Goal: Book appointment/travel/reservation

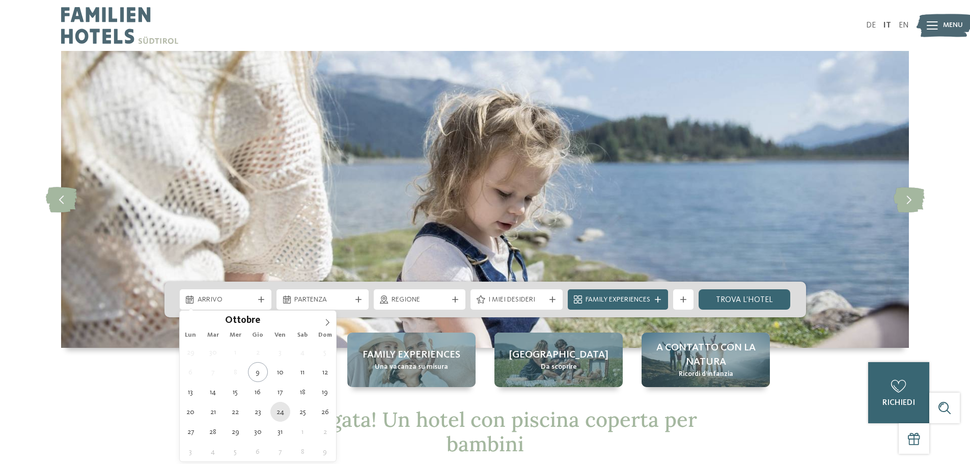
type div "[DATE]"
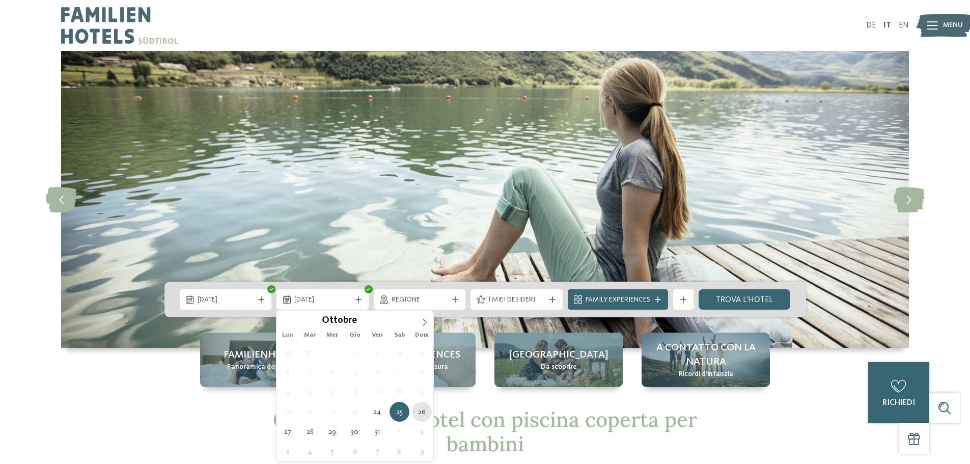
type div "[DATE]"
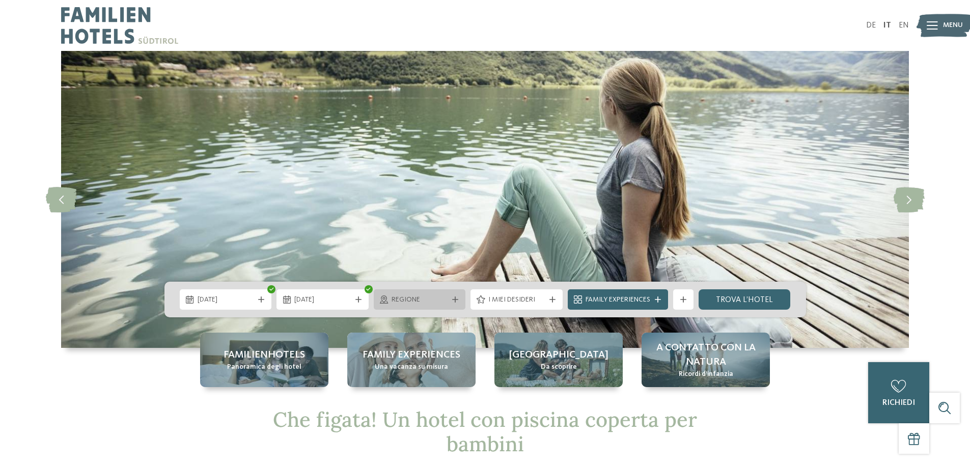
click at [455, 300] on icon at bounding box center [455, 299] width 6 height 6
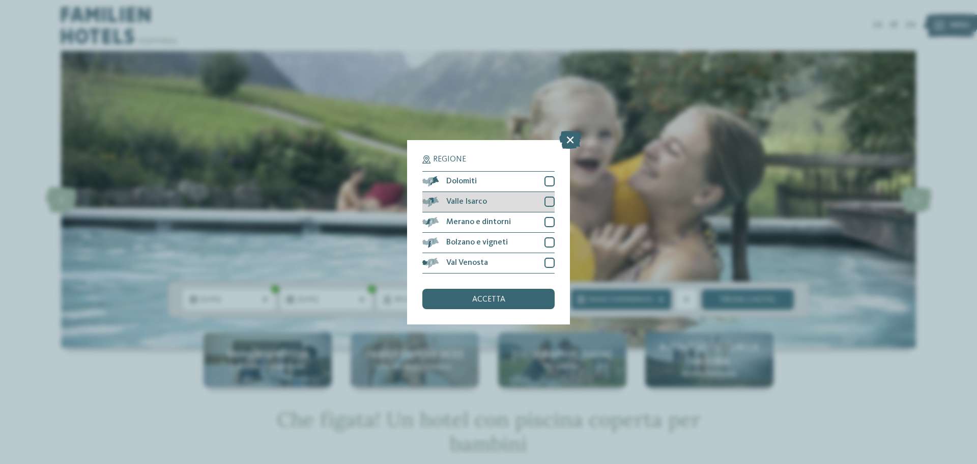
drag, startPoint x: 553, startPoint y: 180, endPoint x: 534, endPoint y: 200, distance: 27.4
click at [553, 180] on div at bounding box center [550, 181] width 10 height 10
click at [549, 201] on div at bounding box center [550, 201] width 10 height 10
click at [548, 218] on div at bounding box center [550, 222] width 10 height 10
click at [545, 242] on div at bounding box center [550, 242] width 10 height 10
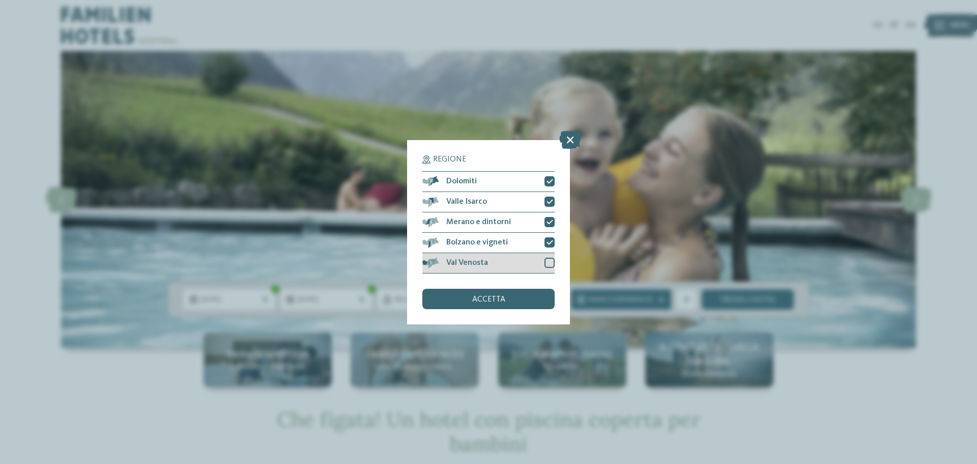
click at [547, 262] on div at bounding box center [550, 263] width 10 height 10
click at [494, 301] on span "accetta" at bounding box center [488, 299] width 33 height 8
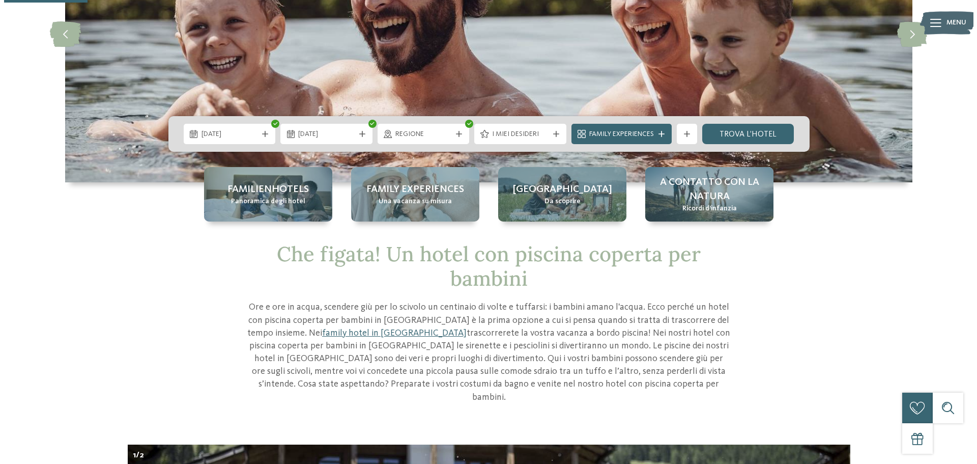
scroll to position [153, 0]
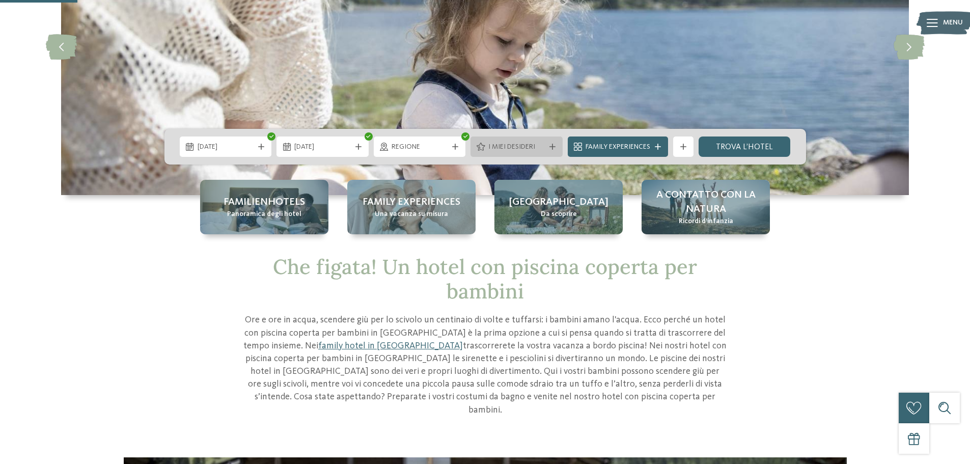
click at [553, 145] on icon at bounding box center [552, 147] width 6 height 6
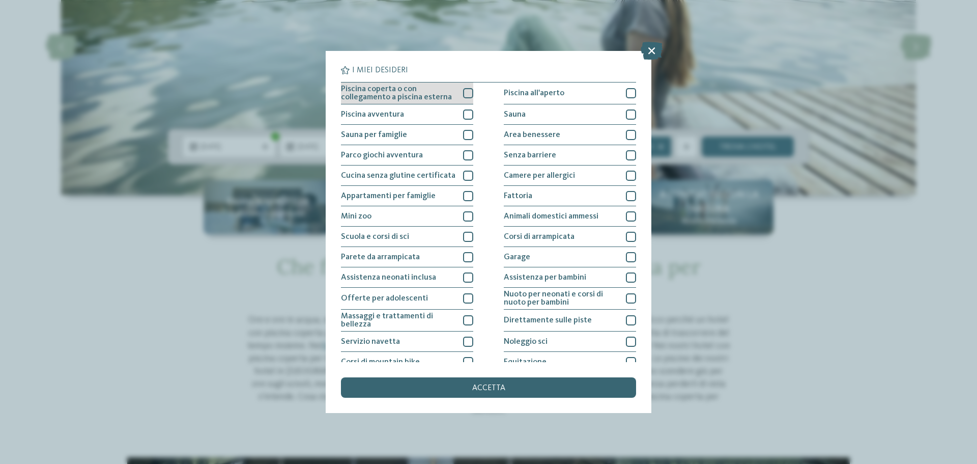
click at [467, 94] on div at bounding box center [468, 93] width 10 height 10
click at [466, 114] on div at bounding box center [468, 114] width 10 height 10
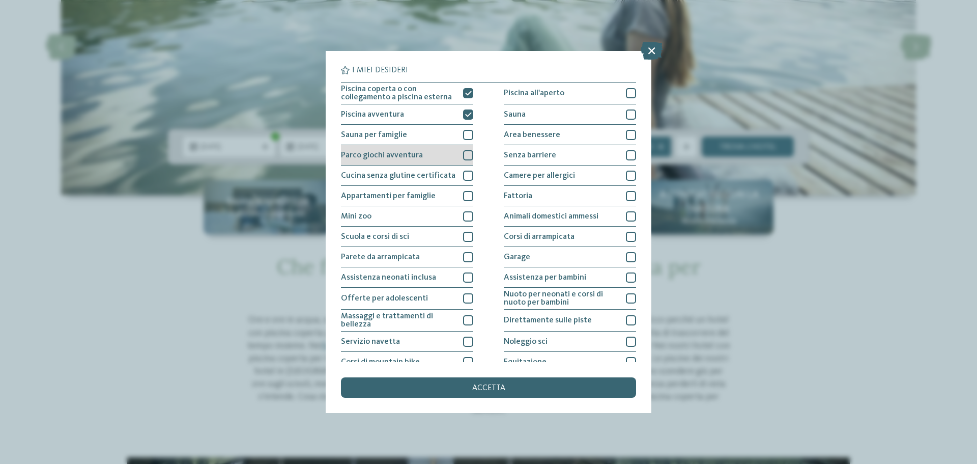
click at [466, 154] on div at bounding box center [468, 155] width 10 height 10
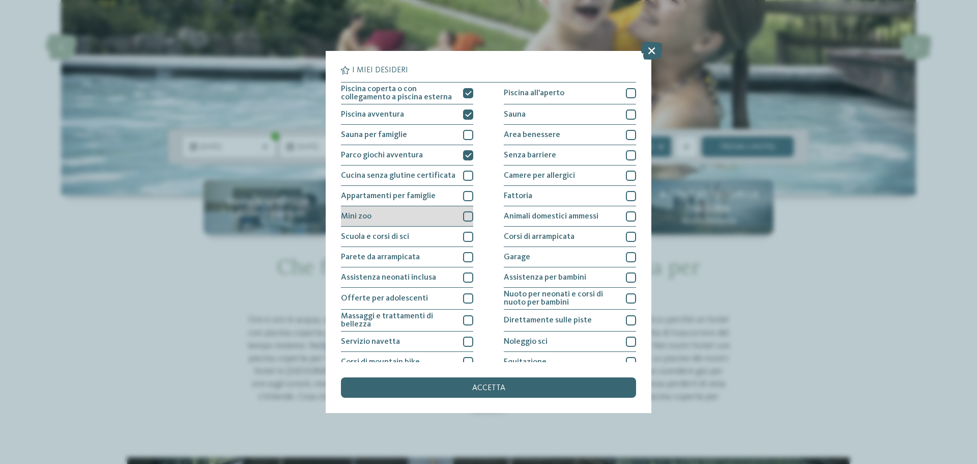
click at [465, 218] on div at bounding box center [468, 216] width 10 height 10
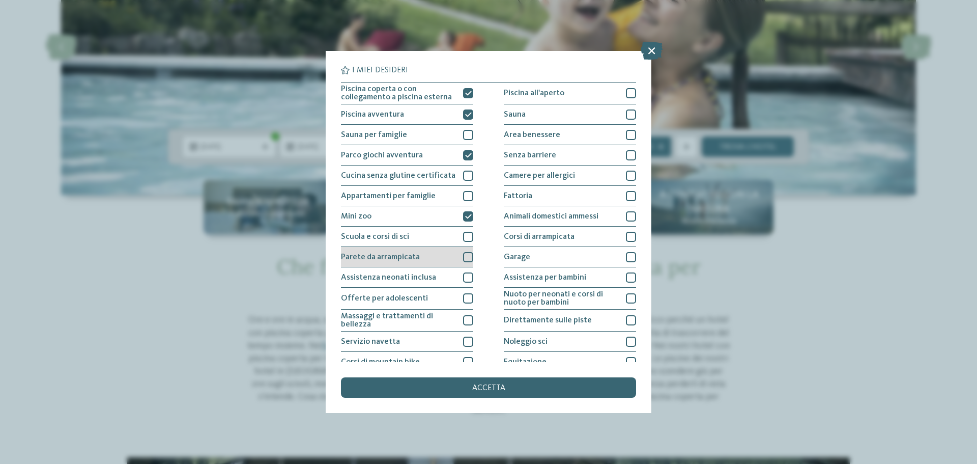
click at [463, 258] on div at bounding box center [468, 257] width 10 height 10
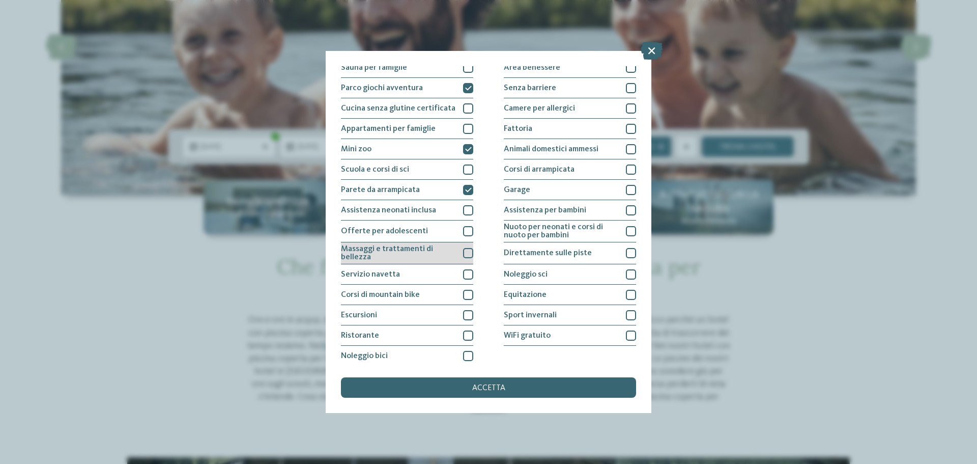
scroll to position [71, 0]
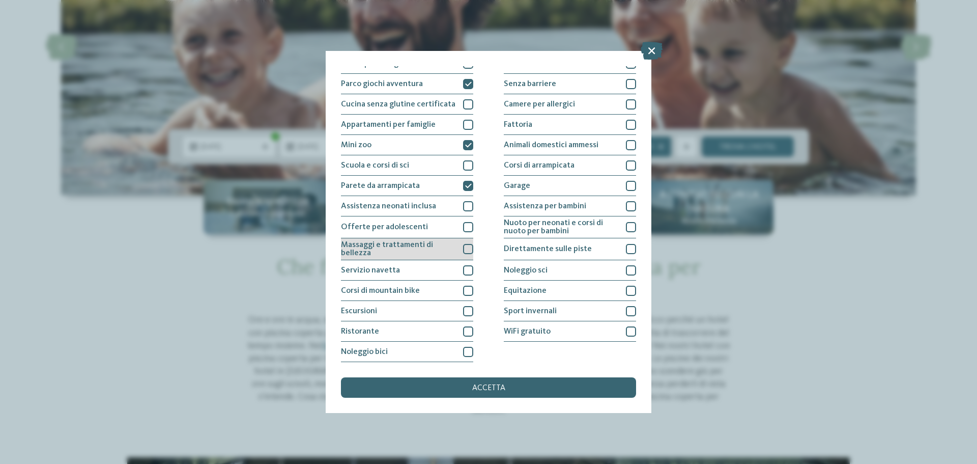
click at [469, 248] on div at bounding box center [468, 249] width 10 height 10
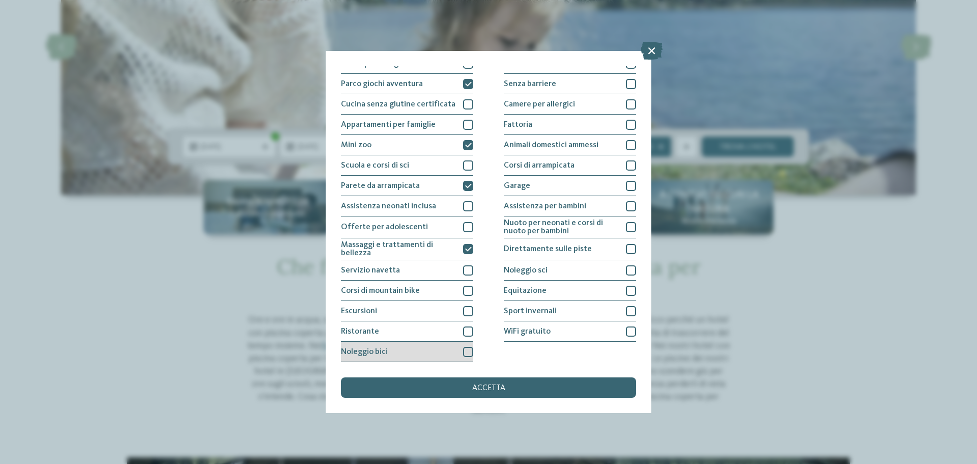
click at [466, 353] on div at bounding box center [468, 352] width 10 height 10
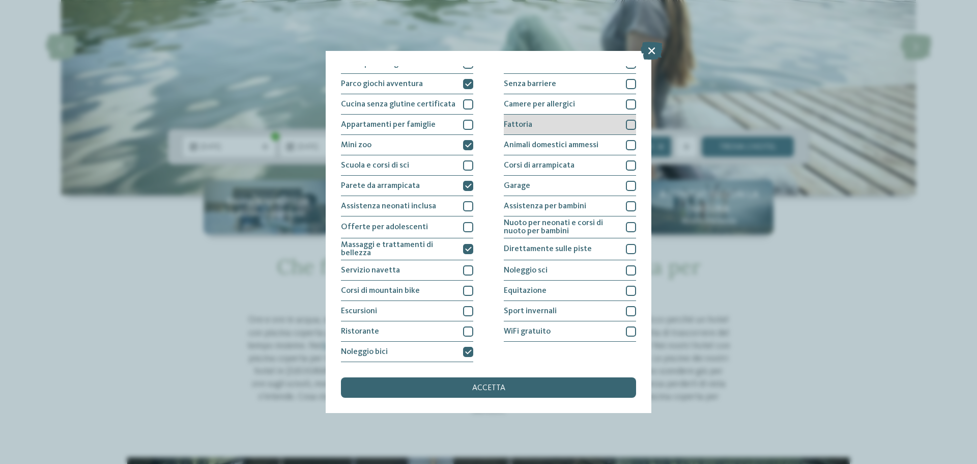
click at [626, 126] on div at bounding box center [631, 125] width 10 height 10
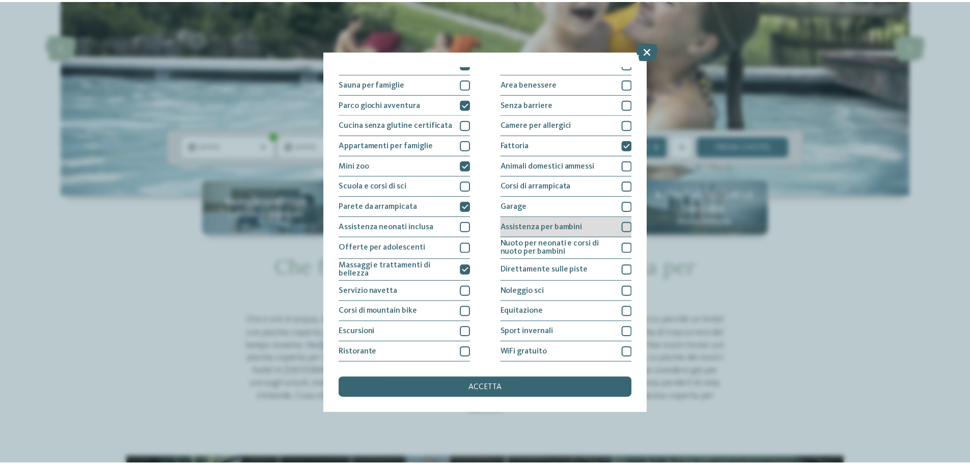
scroll to position [0, 0]
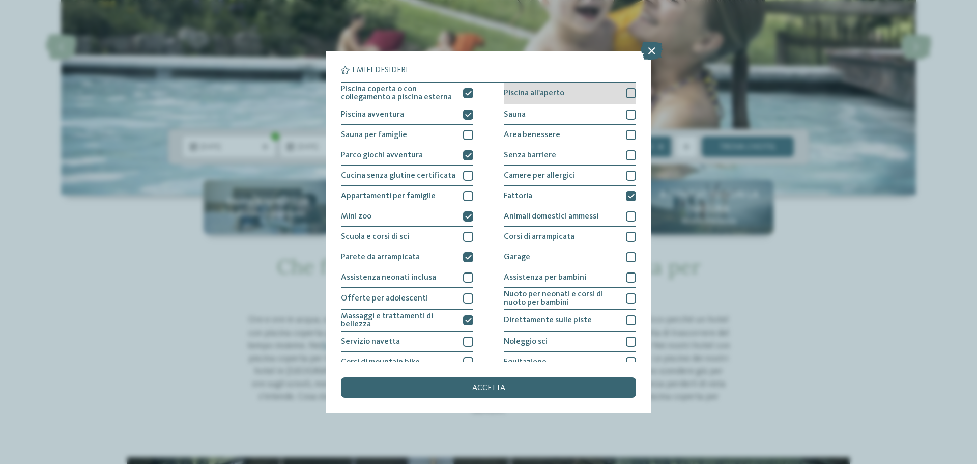
click at [628, 93] on div at bounding box center [631, 93] width 10 height 10
click at [484, 388] on span "accetta" at bounding box center [488, 388] width 33 height 8
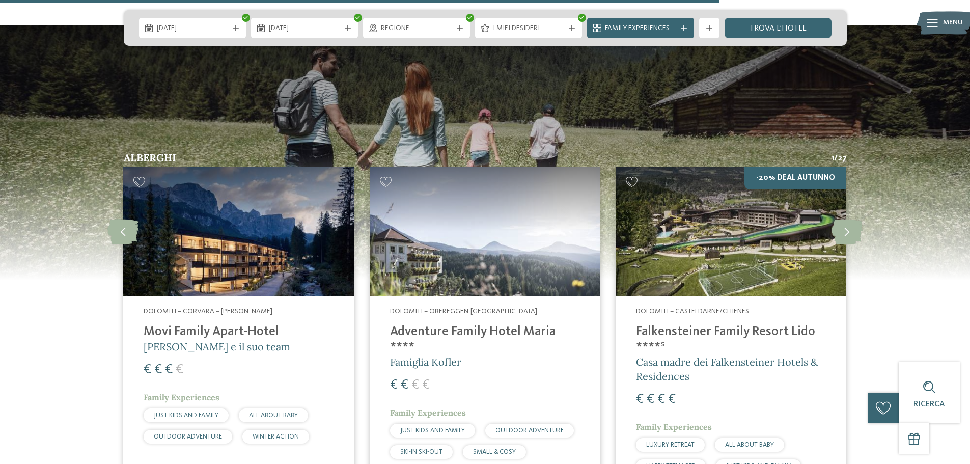
scroll to position [1307, 0]
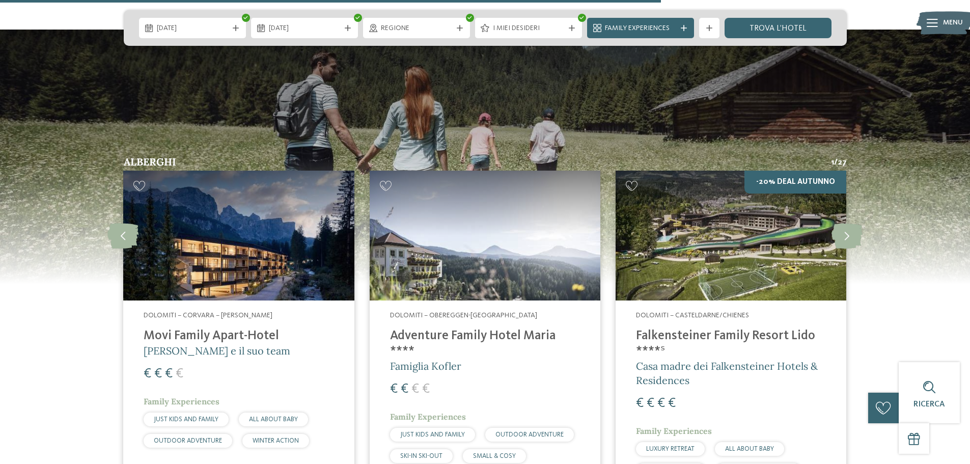
click at [692, 328] on h4 "Falkensteiner Family Resort Lido ****ˢ" at bounding box center [731, 343] width 190 height 31
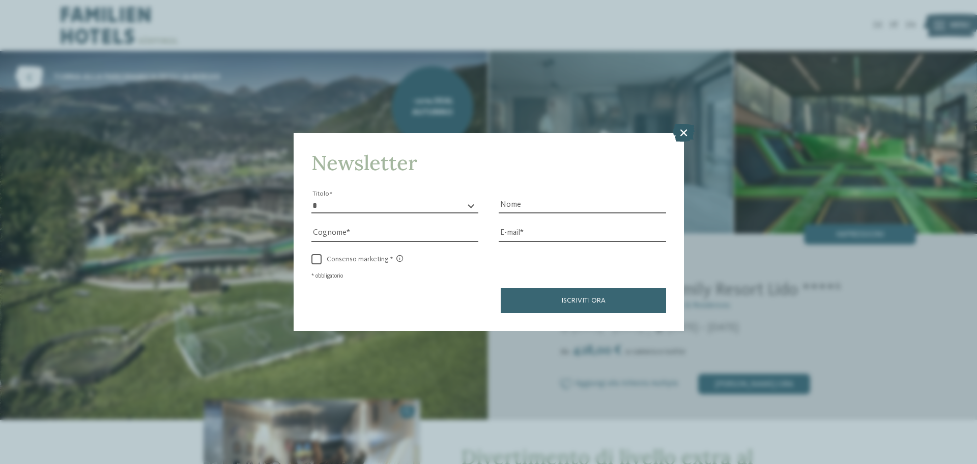
click at [687, 131] on icon at bounding box center [684, 133] width 22 height 18
